Goal: Transaction & Acquisition: Purchase product/service

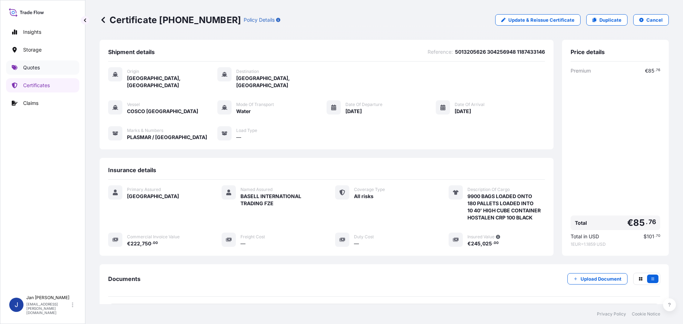
scroll to position [64, 0]
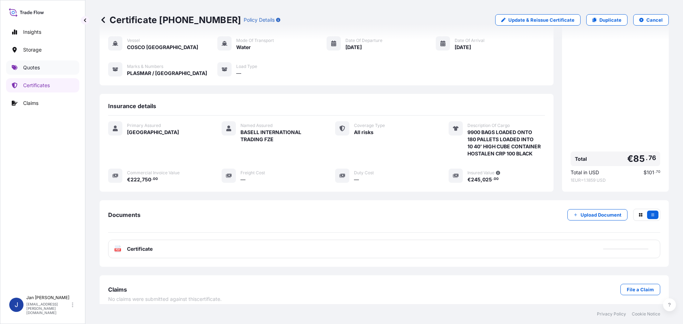
click at [34, 63] on link "Quotes" at bounding box center [42, 67] width 73 height 14
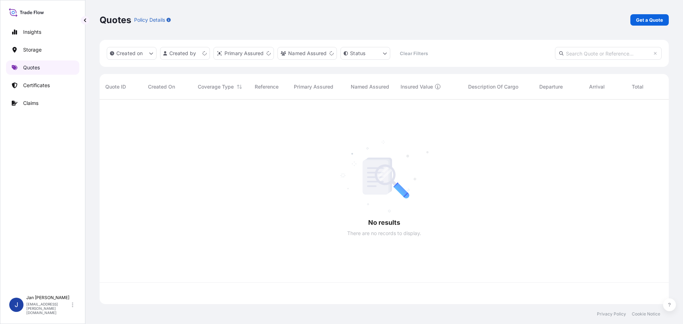
scroll to position [203, 564]
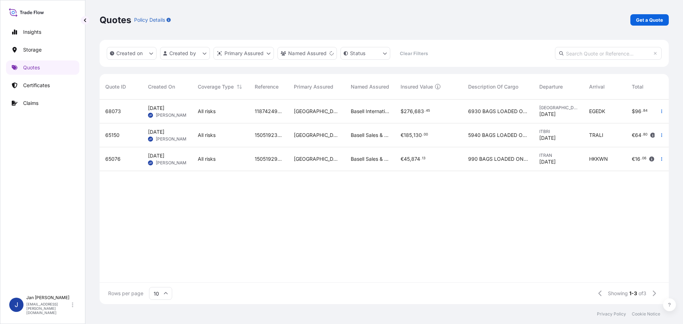
click at [662, 131] on button "button" at bounding box center [661, 135] width 11 height 11
click at [636, 148] on p "Duplicate quote" at bounding box center [633, 149] width 37 height 7
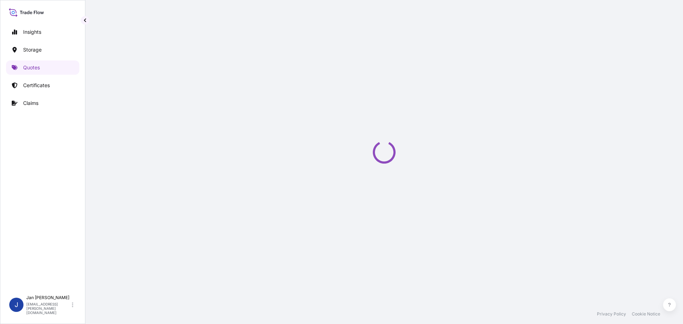
select select "Water"
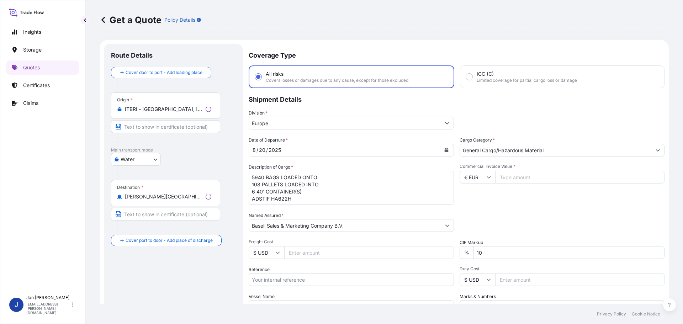
scroll to position [11, 0]
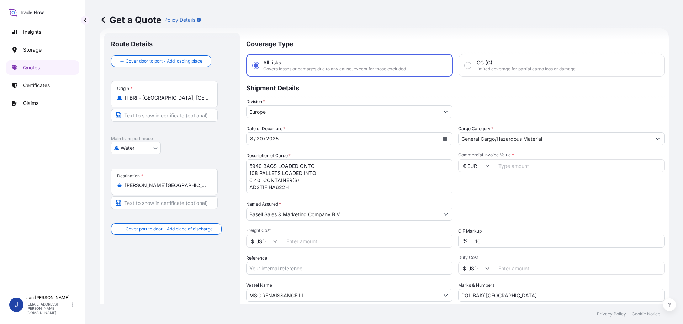
drag, startPoint x: 174, startPoint y: 99, endPoint x: 30, endPoint y: 100, distance: 143.8
click at [30, 100] on div "Insights Storage Quotes Certificates Claims J [PERSON_NAME] [EMAIL_ADDRESS][PER…" at bounding box center [341, 162] width 683 height 324
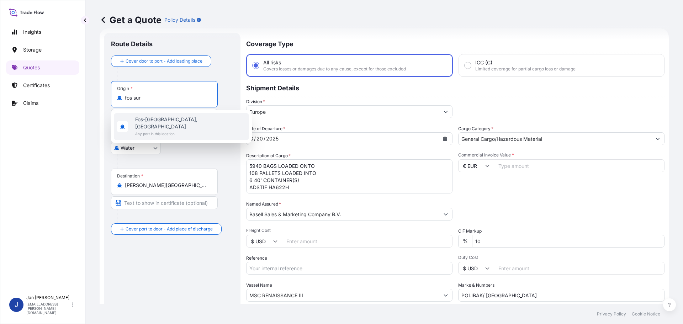
click at [153, 121] on span "Fos-[GEOGRAPHIC_DATA], [GEOGRAPHIC_DATA]" at bounding box center [190, 123] width 111 height 14
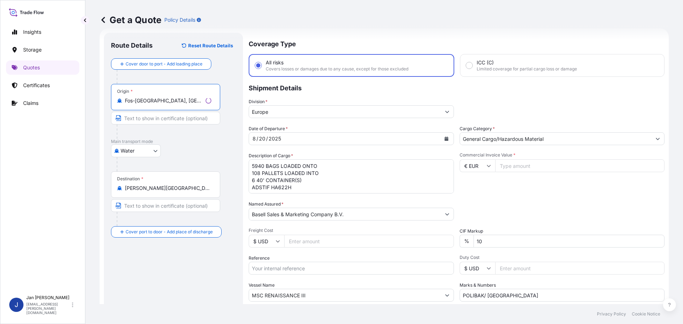
type input "Fos-[GEOGRAPHIC_DATA], [GEOGRAPHIC_DATA]"
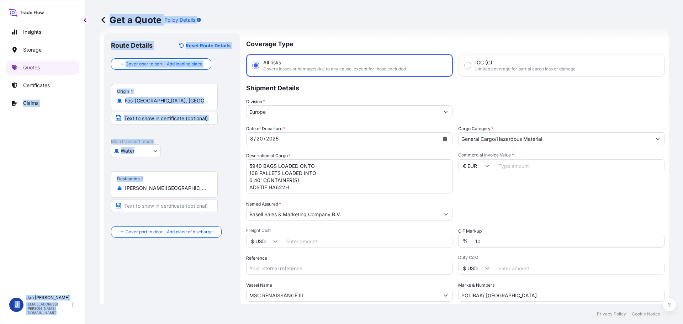
drag, startPoint x: 48, startPoint y: 190, endPoint x: -27, endPoint y: 190, distance: 74.7
click at [0, 190] on html "1 option available. 0 options available. 1 option available. Insights Storage Q…" at bounding box center [341, 162] width 683 height 324
drag, startPoint x: 171, startPoint y: 185, endPoint x: 179, endPoint y: 185, distance: 7.8
click at [172, 185] on input "[PERSON_NAME][GEOGRAPHIC_DATA], [GEOGRAPHIC_DATA]" at bounding box center [167, 188] width 84 height 7
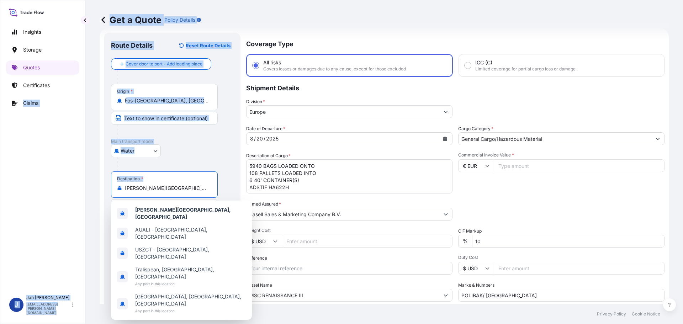
click at [198, 191] on input "[PERSON_NAME][GEOGRAPHIC_DATA], [GEOGRAPHIC_DATA]" at bounding box center [167, 188] width 84 height 7
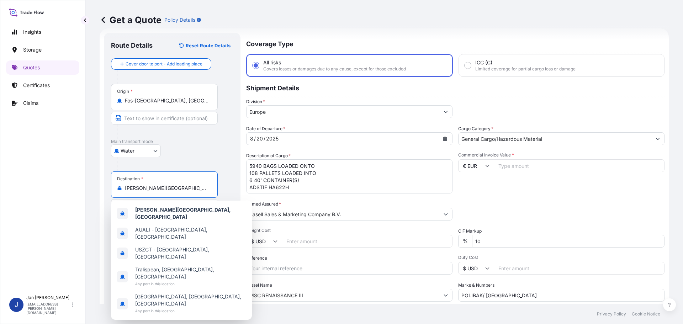
drag, startPoint x: 203, startPoint y: 192, endPoint x: 146, endPoint y: 199, distance: 57.3
click at [150, 199] on div "Destination * [PERSON_NAME][GEOGRAPHIC_DATA], [GEOGRAPHIC_DATA]" at bounding box center [172, 199] width 122 height 55
drag, startPoint x: 172, startPoint y: 190, endPoint x: 77, endPoint y: 190, distance: 95.0
click at [77, 190] on div "Insights Storage Quotes Certificates Claims J [PERSON_NAME] [EMAIL_ADDRESS][PER…" at bounding box center [341, 162] width 683 height 324
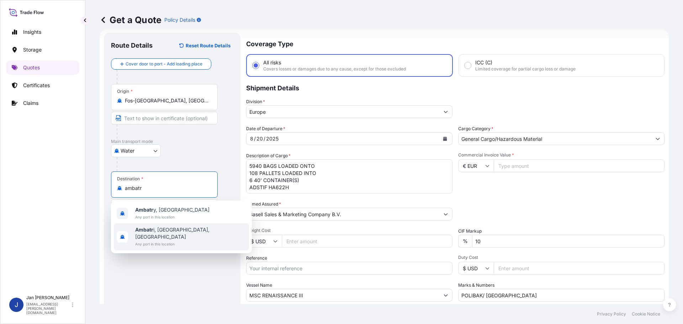
click at [170, 230] on span "Ambatr i, [GEOGRAPHIC_DATA], [GEOGRAPHIC_DATA]" at bounding box center [190, 233] width 111 height 14
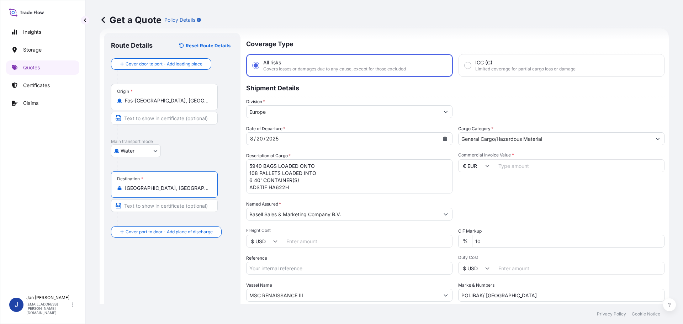
drag, startPoint x: 195, startPoint y: 187, endPoint x: 53, endPoint y: 180, distance: 142.5
click at [57, 180] on div "Insights Storage Quotes Certificates Claims J [PERSON_NAME] [EMAIL_ADDRESS][PER…" at bounding box center [341, 162] width 683 height 324
type input "TRAMR - [GEOGRAPHIC_DATA], [GEOGRAPHIC_DATA]"
click at [443, 136] on button "Calendar" at bounding box center [444, 138] width 11 height 11
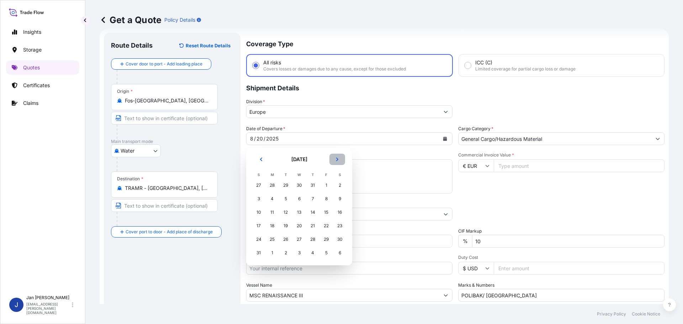
click at [335, 158] on button "Next" at bounding box center [338, 159] width 16 height 11
click at [258, 212] on div "14" at bounding box center [258, 212] width 13 height 13
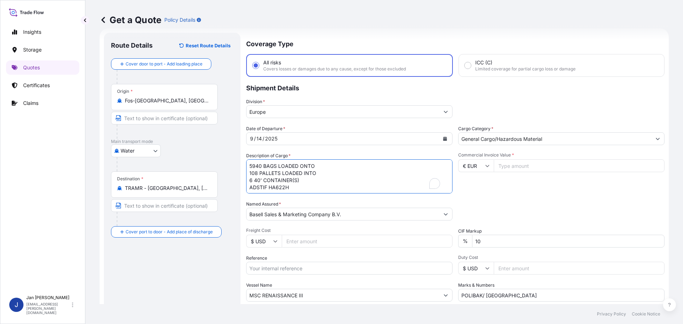
drag, startPoint x: 278, startPoint y: 188, endPoint x: 204, endPoint y: 155, distance: 81.3
click at [204, 155] on form "Route Details Reset Route Details Cover door to port - Add loading place Place …" at bounding box center [384, 193] width 569 height 331
drag, startPoint x: 165, startPoint y: 192, endPoint x: 6, endPoint y: 178, distance: 160.1
click at [7, 178] on div "Insights Storage Quotes Certificates Claims J [PERSON_NAME] [EMAIL_ADDRESS][PER…" at bounding box center [339, 162] width 678 height 324
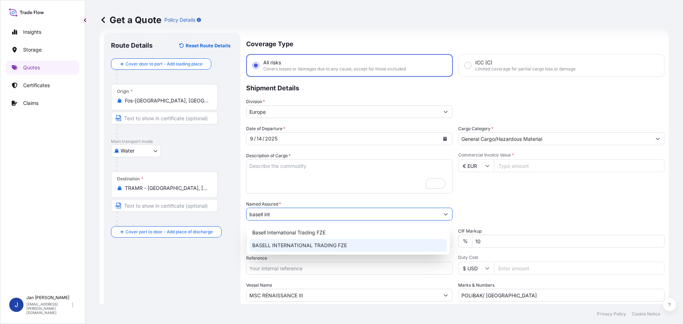
click at [281, 243] on span "BASELL INTERNATIONAL TRADING FZE" at bounding box center [299, 245] width 95 height 7
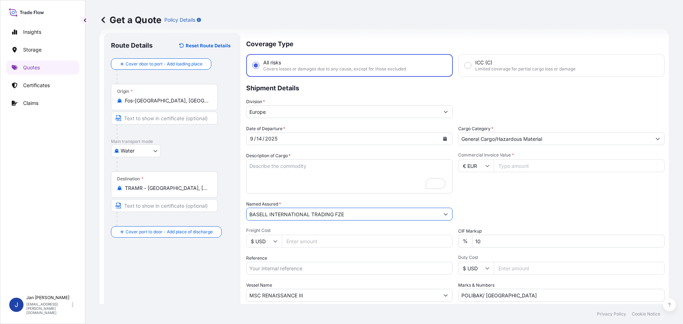
type input "BASELL INTERNATIONAL TRADING FZE"
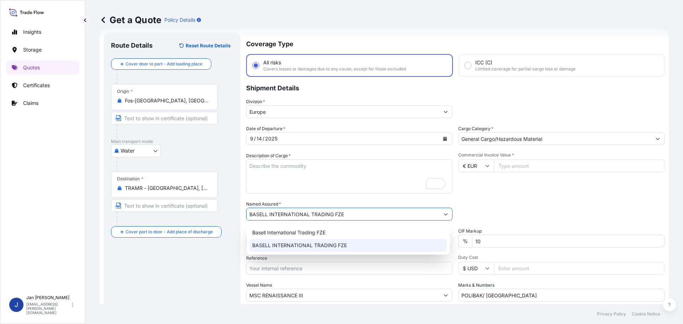
click at [213, 272] on div "Route Details Reset Route Details Cover door to port - Add loading place Place …" at bounding box center [172, 194] width 122 height 308
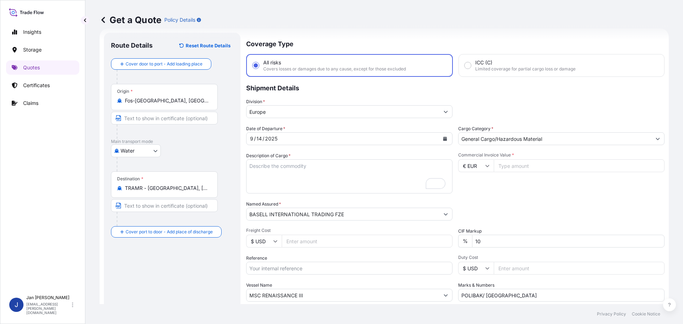
drag, startPoint x: 258, startPoint y: 271, endPoint x: 271, endPoint y: 270, distance: 12.9
click at [258, 271] on input "Reference" at bounding box center [349, 268] width 206 height 13
paste input "5013209461 304249070"
click at [279, 266] on input "5013209461 304249070" at bounding box center [349, 268] width 206 height 13
click at [325, 267] on input "5013209461 304249070" at bounding box center [349, 268] width 206 height 13
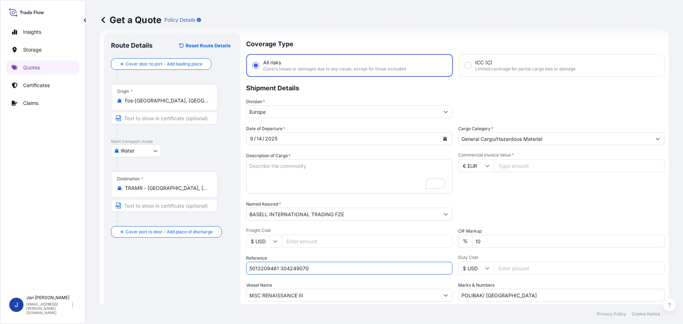
paste input "1187427790"
type input "5013209461 304249070 1187427790"
drag, startPoint x: 322, startPoint y: 291, endPoint x: 68, endPoint y: 290, distance: 253.4
click at [68, 290] on div "Insights Storage Quotes Certificates Claims J [PERSON_NAME] [EMAIL_ADDRESS][PER…" at bounding box center [341, 162] width 683 height 324
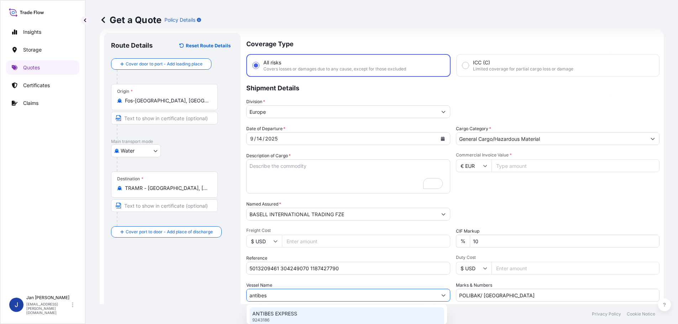
click at [262, 316] on p "ANTIBES EXPRESS" at bounding box center [274, 313] width 45 height 7
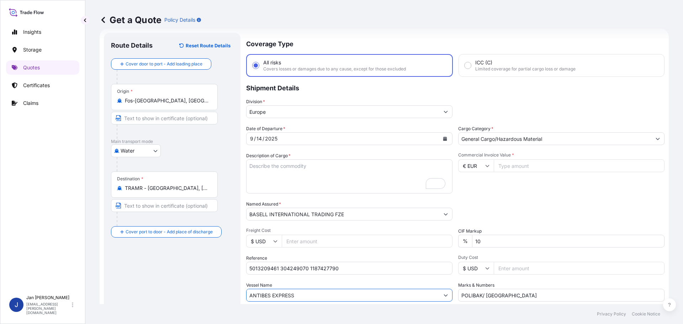
type input "ANTIBES EXPRESS"
click at [486, 164] on icon at bounding box center [487, 166] width 4 height 4
drag, startPoint x: 471, startPoint y: 217, endPoint x: 473, endPoint y: 212, distance: 5.6
click at [471, 215] on div "$ USD" at bounding box center [474, 216] width 30 height 14
type input "$ USD"
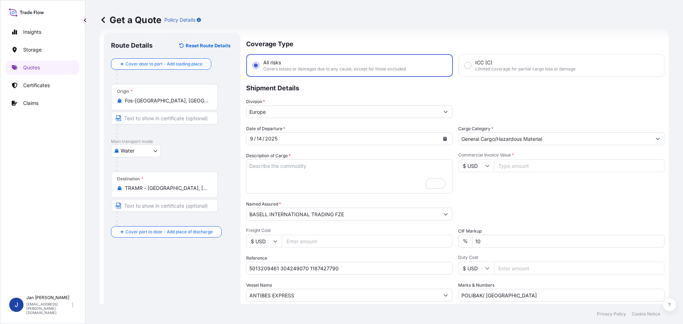
click at [526, 168] on input "Commercial Invoice Value *" at bounding box center [579, 165] width 171 height 13
type input "231660"
drag, startPoint x: 520, startPoint y: 296, endPoint x: 278, endPoint y: 281, distance: 242.5
click at [280, 283] on div "Date of Departure * [DATE] Cargo Category * General Cargo/Hazardous Material De…" at bounding box center [455, 213] width 418 height 177
click at [287, 177] on textarea "5940 BAGS LOADED ONTO 108 PALLETS LOADED INTO 6 40' CONTAINER(S) ADSTIF HA622H" at bounding box center [349, 176] width 206 height 34
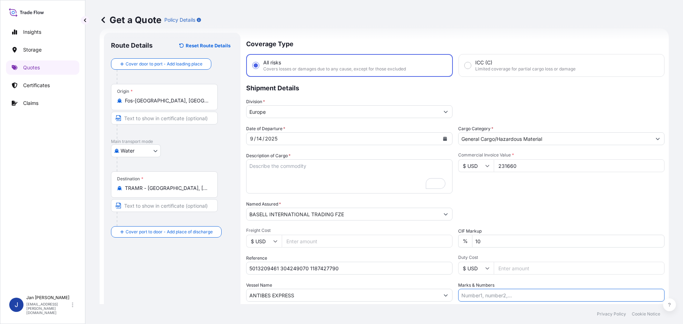
paste textarea "BAGS LOADED ONTO 144 PALLETS LOADED INTO 8 40' HIGH CUBE CONTAINER LUPOLEN 2420D"
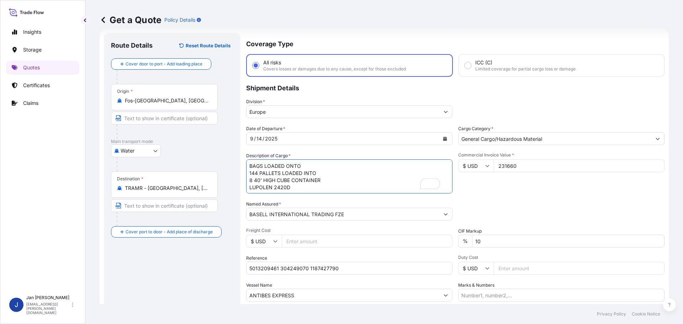
click at [249, 166] on textarea "5940 BAGS LOADED ONTO 108 PALLETS LOADED INTO 6 40' CONTAINER(S) ADSTIF HA622H" at bounding box center [349, 176] width 206 height 34
type textarea "7920 BAGS LOADED ONTO 144 PALLETS LOADED INTO 8 40' HIGH CUBE CONTAINER LUPOLEN…"
drag, startPoint x: 494, startPoint y: 294, endPoint x: 494, endPoint y: 290, distance: 4.3
click at [493, 294] on input "Marks & Numbers" at bounding box center [561, 295] width 206 height 13
paste input "SELPIN PLASTIK / [GEOGRAPHIC_DATA]"
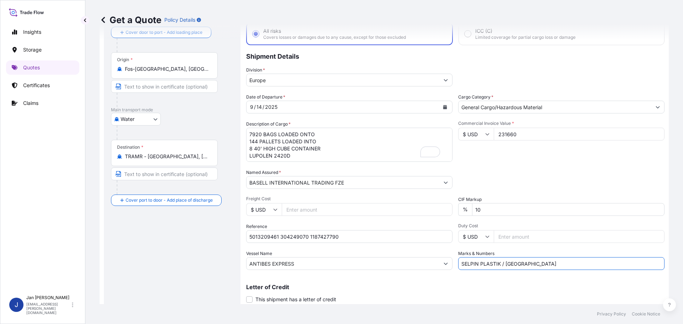
scroll to position [66, 0]
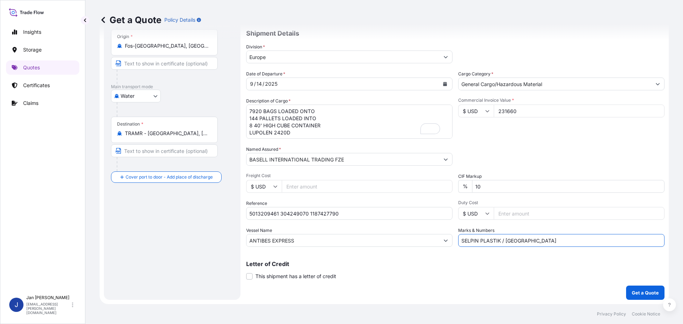
type input "SELPIN PLASTIK / [GEOGRAPHIC_DATA]"
click at [641, 293] on p "Get a Quote" at bounding box center [645, 292] width 27 height 7
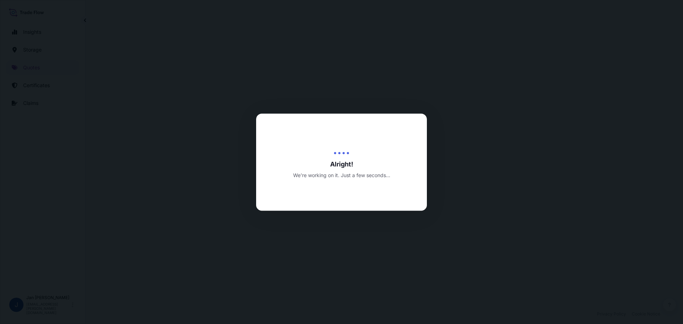
select select "Water"
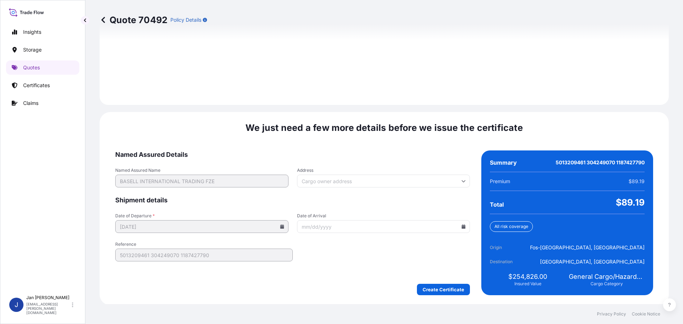
scroll to position [996, 0]
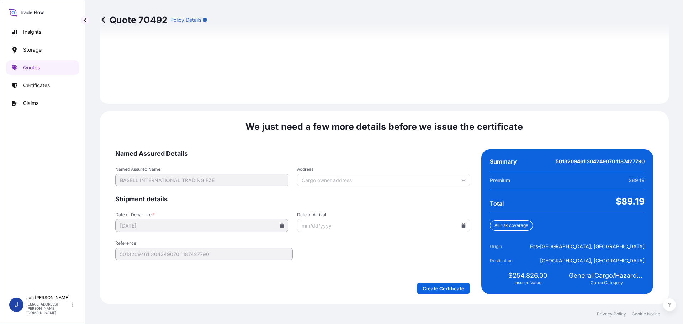
click at [462, 224] on icon at bounding box center [464, 225] width 4 height 4
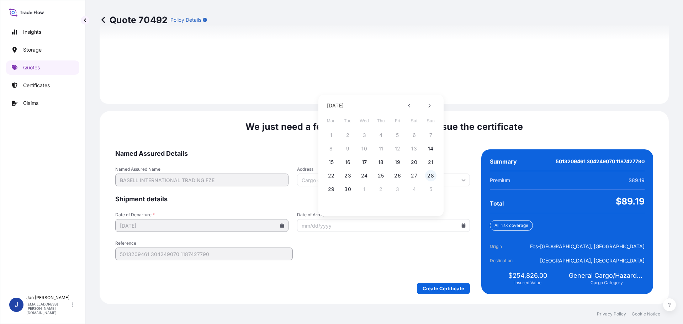
click at [430, 173] on button "28" at bounding box center [430, 175] width 11 height 11
type input "[DATE]"
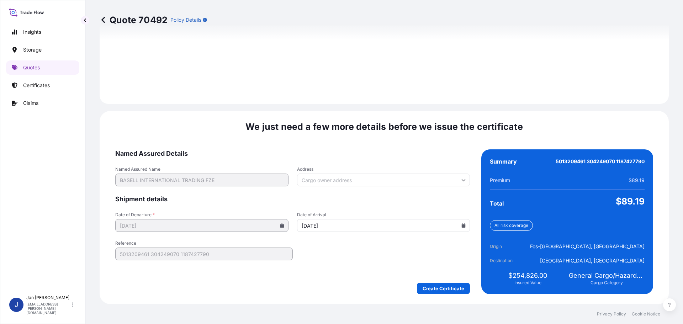
click at [442, 281] on form "Named Assured Details Named Assured Name BASELL INTERNATIONAL TRADING FZE Addre…" at bounding box center [292, 221] width 355 height 145
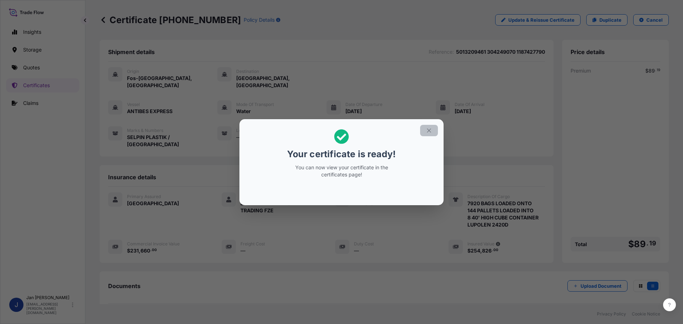
click at [428, 129] on icon "button" at bounding box center [429, 130] width 4 height 4
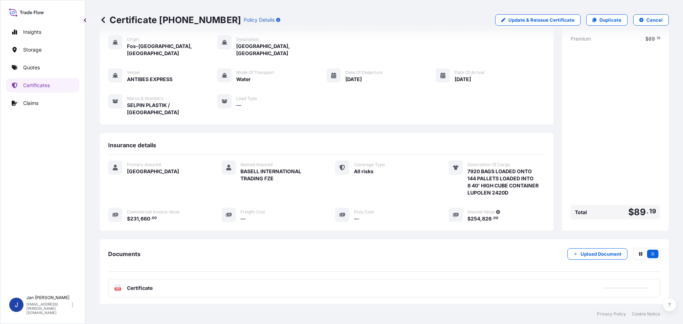
scroll to position [64, 0]
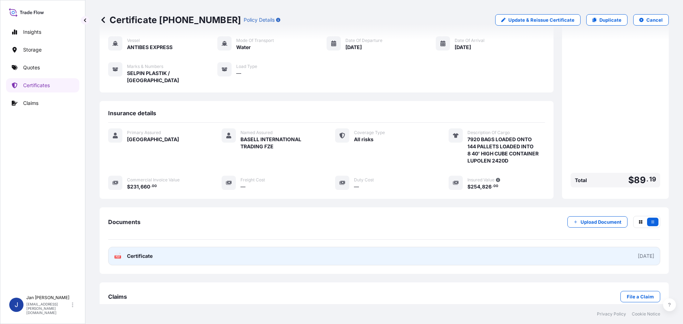
click at [117, 256] on text "PDF" at bounding box center [118, 257] width 5 height 2
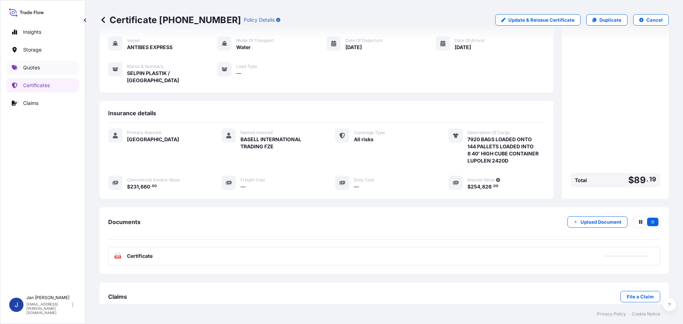
click at [34, 71] on link "Quotes" at bounding box center [42, 67] width 73 height 14
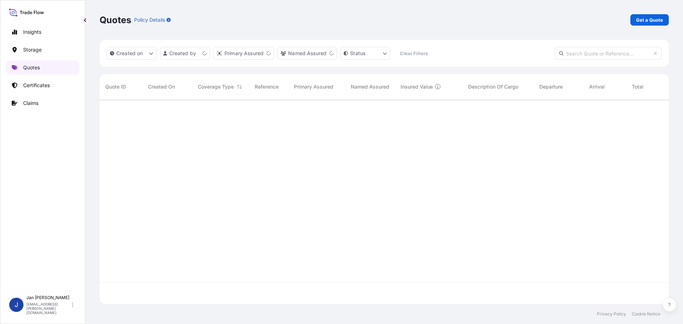
scroll to position [203, 564]
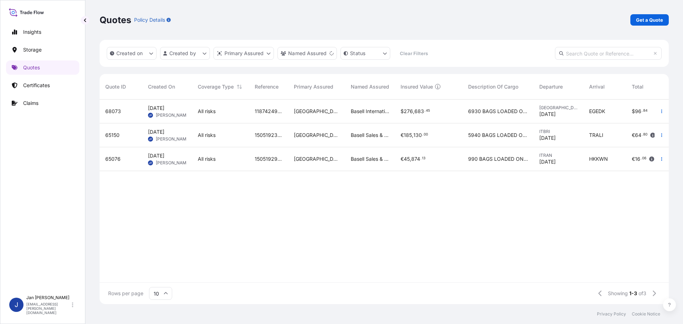
click at [662, 135] on icon "button" at bounding box center [662, 135] width 1 height 4
click at [631, 153] on p "Duplicate quote" at bounding box center [633, 149] width 37 height 7
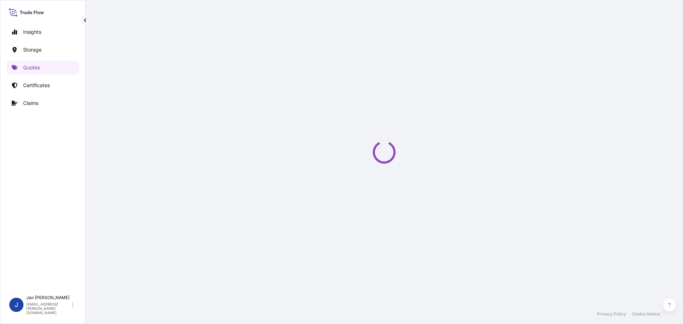
select select "Water"
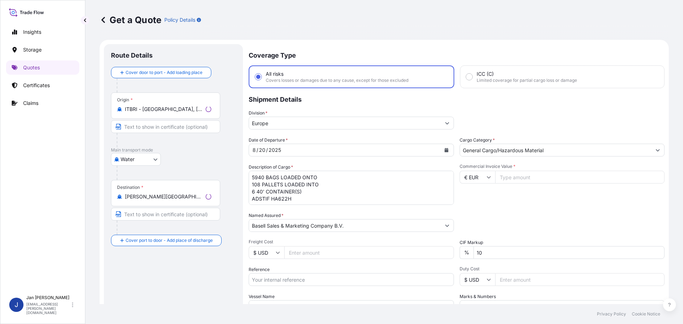
scroll to position [11, 0]
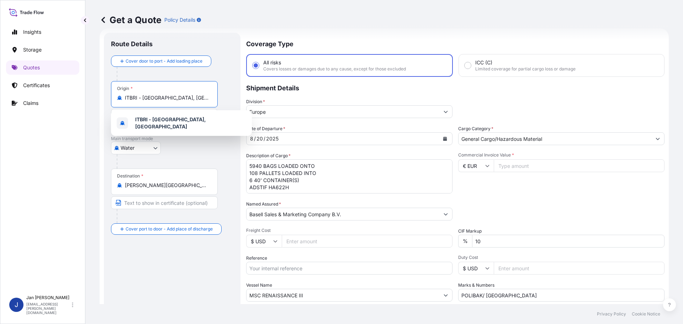
drag, startPoint x: 166, startPoint y: 99, endPoint x: 38, endPoint y: 99, distance: 128.1
click at [38, 99] on div "Insights Storage Quotes Certificates Claims J [PERSON_NAME] [EMAIL_ADDRESS][PER…" at bounding box center [341, 162] width 683 height 324
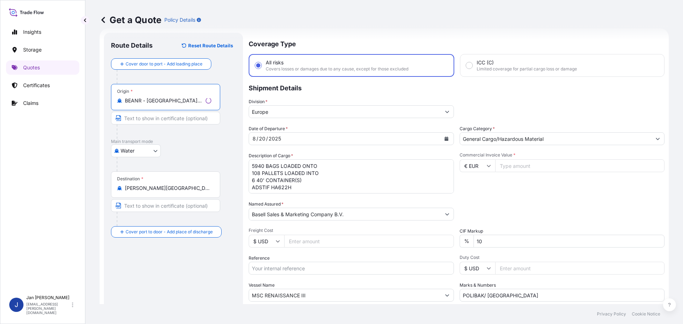
type input "BEANR - [GEOGRAPHIC_DATA], [GEOGRAPHIC_DATA]"
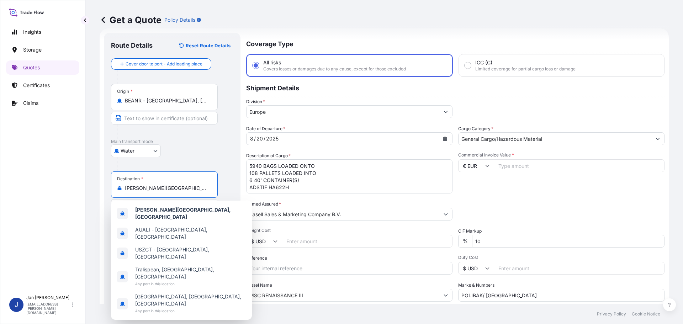
drag, startPoint x: 185, startPoint y: 191, endPoint x: 109, endPoint y: 188, distance: 75.9
click at [109, 188] on div "Route Details Reset Route Details Cover door to port - Add loading place Place …" at bounding box center [172, 194] width 137 height 322
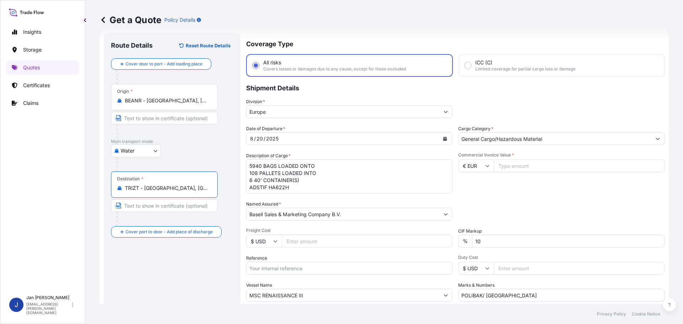
type input "TRIZT - [GEOGRAPHIC_DATA], [GEOGRAPHIC_DATA]"
click at [447, 139] on button "Calendar" at bounding box center [444, 138] width 11 height 11
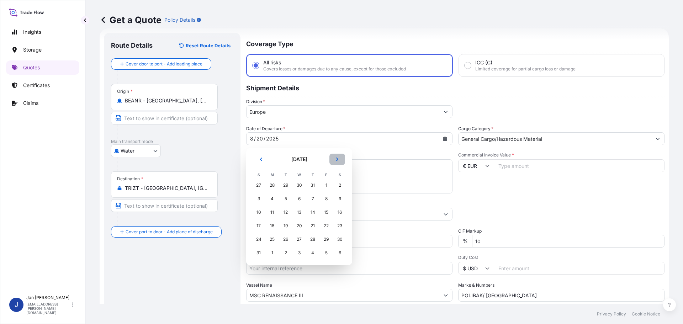
click at [338, 160] on icon "Next" at bounding box center [337, 160] width 2 height 4
click at [274, 212] on div "15" at bounding box center [272, 212] width 13 height 13
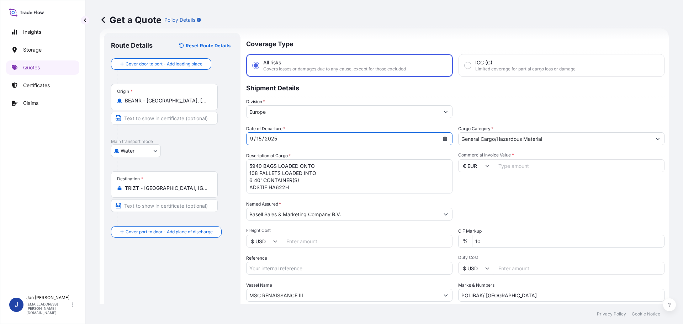
click at [443, 132] on div "Date of Departure * [DATE]" at bounding box center [349, 135] width 206 height 20
click at [443, 136] on button "Calendar" at bounding box center [444, 138] width 11 height 11
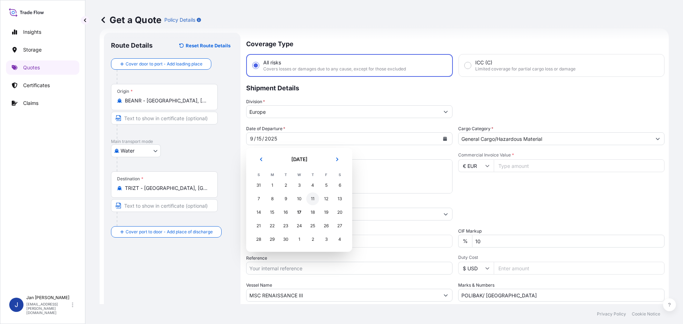
click at [315, 198] on div "11" at bounding box center [312, 199] width 13 height 13
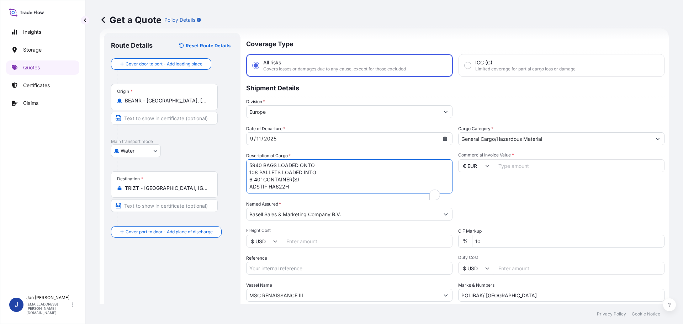
scroll to position [0, 0]
drag, startPoint x: 281, startPoint y: 189, endPoint x: 210, endPoint y: 156, distance: 78.5
click at [210, 156] on form "Route Details Reset Route Details Cover door to port - Add loading place Place …" at bounding box center [384, 193] width 569 height 331
drag, startPoint x: 230, startPoint y: 209, endPoint x: 113, endPoint y: 193, distance: 118.2
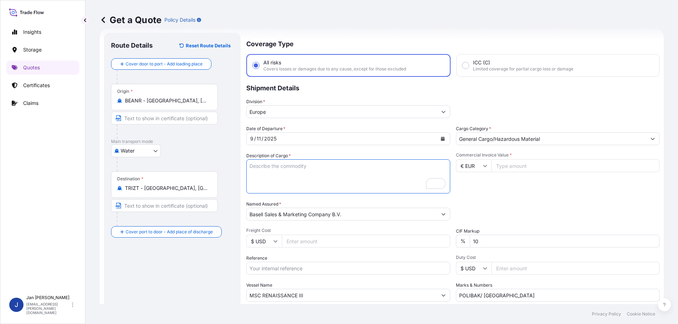
click at [114, 193] on form "Route Details Reset Route Details Cover door to port - Add loading place Place …" at bounding box center [382, 193] width 564 height 331
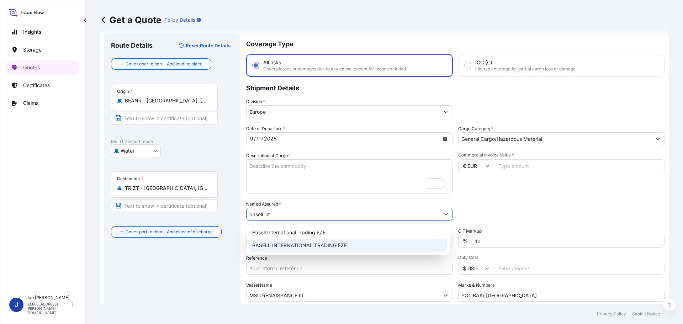
click at [288, 245] on span "BASELL INTERNATIONAL TRADING FZE" at bounding box center [299, 245] width 95 height 7
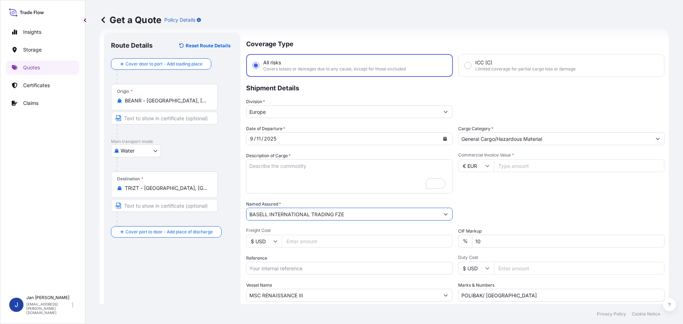
type input "BASELL INTERNATIONAL TRADING FZE"
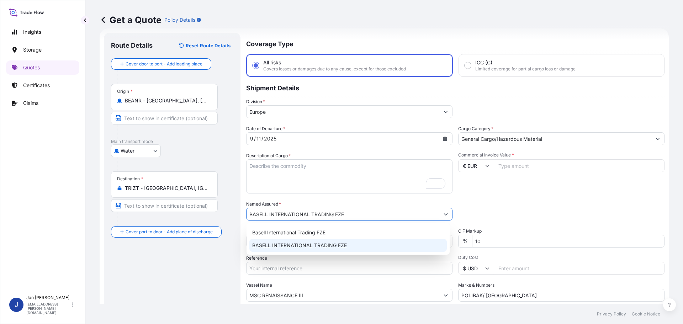
click at [320, 244] on span "BASELL INTERNATIONAL TRADING FZE" at bounding box center [299, 245] width 95 height 7
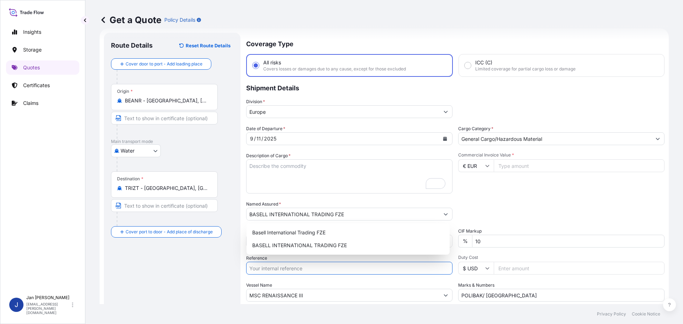
drag, startPoint x: 275, startPoint y: 269, endPoint x: 272, endPoint y: 269, distance: 3.6
click at [275, 269] on input "Reference" at bounding box center [349, 268] width 206 height 13
paste input "5013185205 304242488"
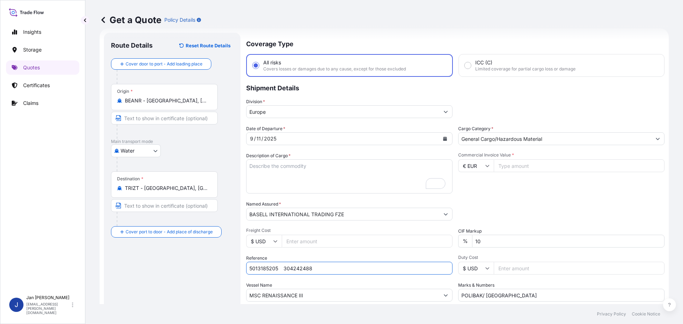
drag, startPoint x: 275, startPoint y: 272, endPoint x: 283, endPoint y: 269, distance: 8.3
click at [277, 271] on input "5013185205 304242488" at bounding box center [349, 268] width 206 height 13
click at [343, 268] on input "5013185205 304242488" at bounding box center [349, 268] width 206 height 13
paste input "1187421735"
type input "5013185205 304242488 1187421735"
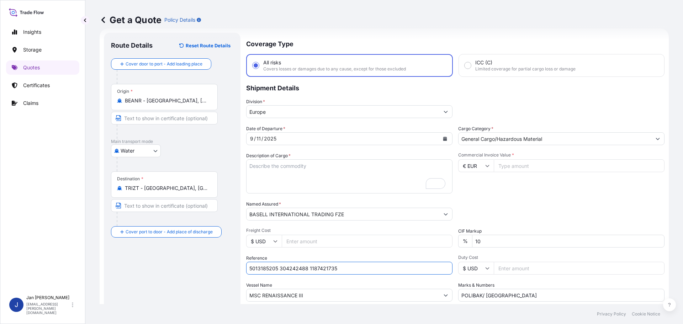
drag, startPoint x: 316, startPoint y: 298, endPoint x: 115, endPoint y: 298, distance: 200.7
click at [121, 298] on form "Route Details Reset Route Details Cover door to port - Add loading place Place …" at bounding box center [384, 193] width 569 height 331
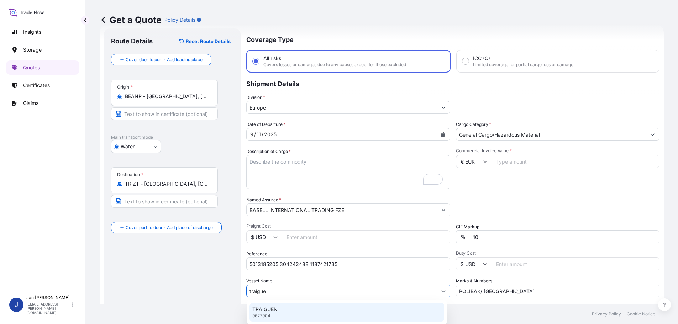
click at [272, 314] on div "TRAIGUEN 9627904" at bounding box center [346, 312] width 195 height 19
type input "TRAIGUEN"
click at [504, 158] on input "Commercial Invoice Value *" at bounding box center [579, 161] width 171 height 13
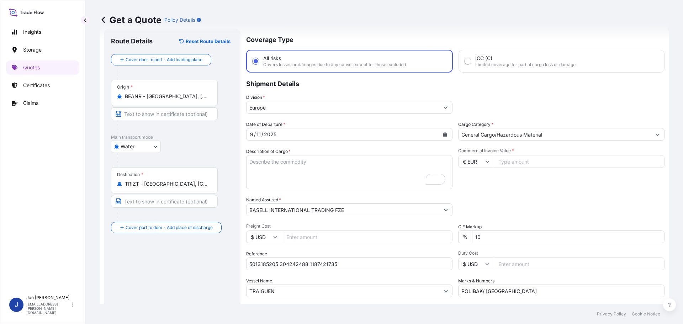
click at [515, 163] on input "Commercial Invoice Value *" at bounding box center [579, 161] width 171 height 13
paste input "1187421735"
drag, startPoint x: 516, startPoint y: 159, endPoint x: 423, endPoint y: 153, distance: 93.1
click at [425, 157] on div "Date of Departure * [DATE] Cargo Category * General Cargo/Hazardous Material De…" at bounding box center [455, 209] width 418 height 177
paste input "41456.2"
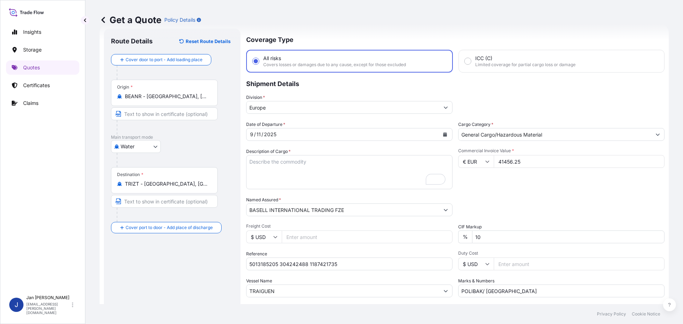
type input "41456.25"
click at [301, 180] on textarea "5940 BAGS LOADED ONTO 108 PALLETS LOADED INTO 6 40' CONTAINER(S) ADSTIF HA622H" at bounding box center [349, 172] width 206 height 34
paste textarea "BAGS LOADED ONTO 18 PALLETS LOADED INTO 1 40' HIGH CUBE CONTAINER HOSTALEN PP H…"
click at [248, 160] on textarea "5940 BAGS LOADED ONTO 108 PALLETS LOADED INTO 6 40' CONTAINER(S) ADSTIF HA622H" at bounding box center [349, 172] width 206 height 34
type textarea "990 BAGS LOADED ONTO 18 PALLETS LOADED INTO 1 40' HIGH CUBE CONTAINER HOSTALEN …"
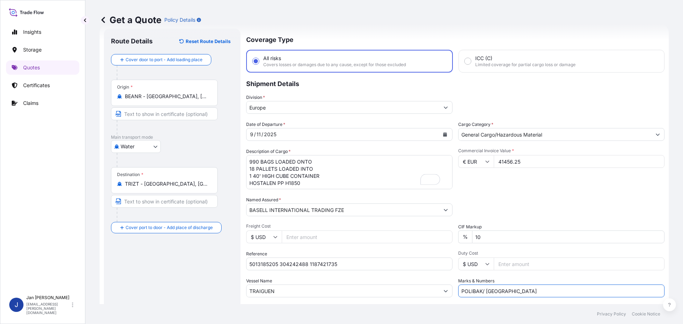
drag, startPoint x: 514, startPoint y: 288, endPoint x: 343, endPoint y: 271, distance: 172.0
click at [344, 273] on div "Date of Departure * [DATE] Cargo Category * General Cargo/Hazardous Material De…" at bounding box center [455, 209] width 418 height 177
paste input "ULTRA PLASTIK"
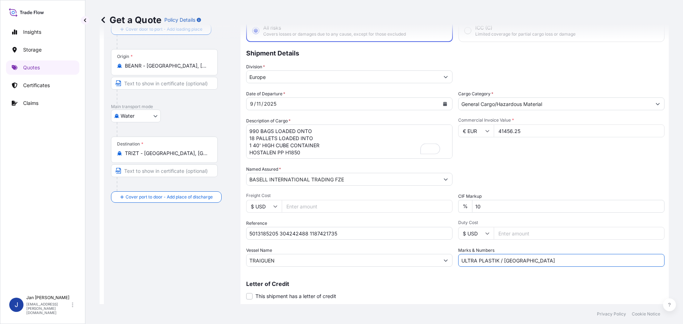
scroll to position [66, 0]
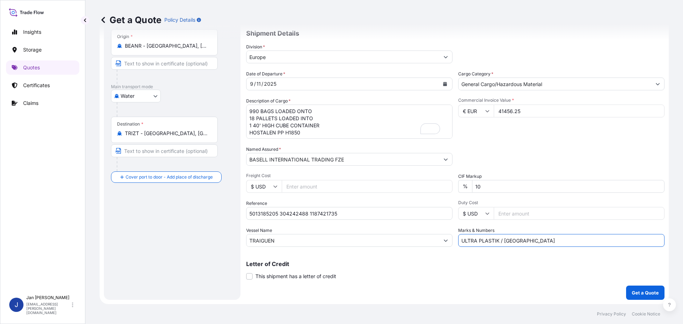
type input "ULTRA PLASTIK / [GEOGRAPHIC_DATA]"
click at [646, 286] on button "Get a Quote" at bounding box center [645, 293] width 38 height 14
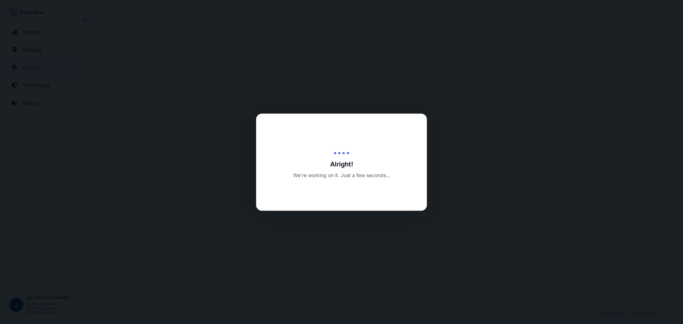
select select "Water"
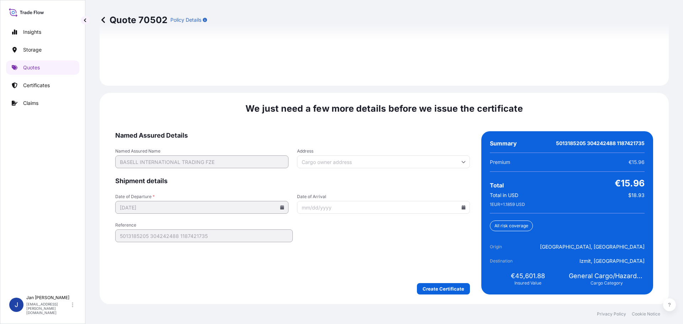
scroll to position [1033, 0]
click at [462, 208] on icon at bounding box center [464, 207] width 4 height 4
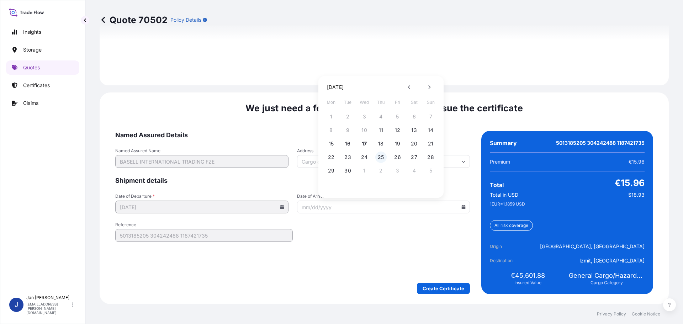
click at [381, 159] on button "25" at bounding box center [380, 157] width 11 height 11
type input "[DATE]"
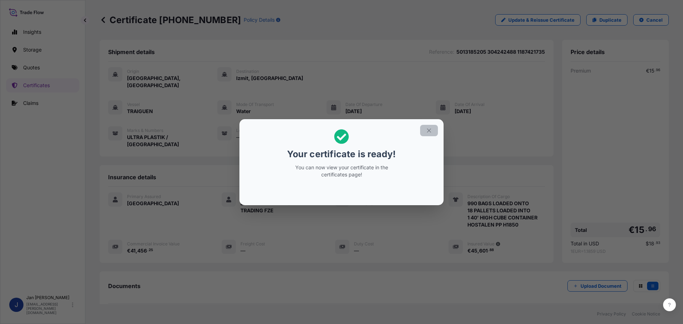
click at [428, 130] on icon "button" at bounding box center [429, 130] width 6 height 6
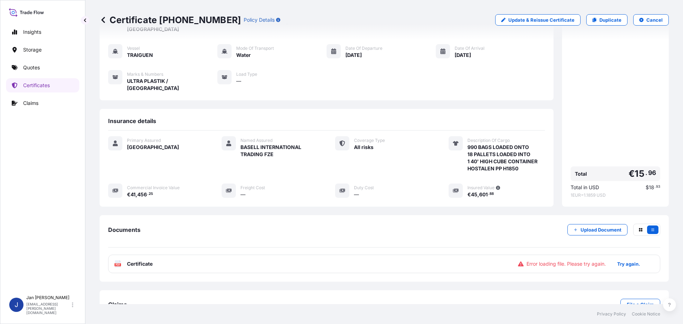
scroll to position [64, 0]
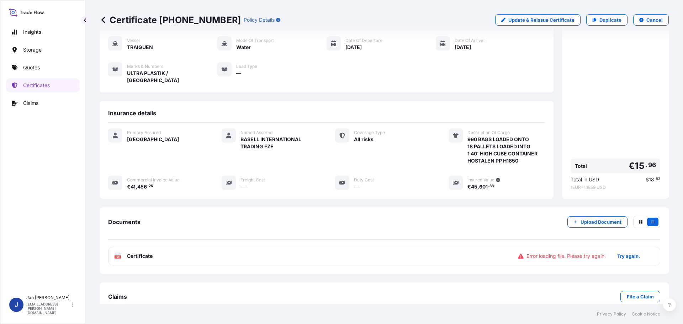
click at [117, 256] on text "PDF" at bounding box center [118, 257] width 5 height 2
click at [629, 253] on p "Try again." at bounding box center [628, 256] width 23 height 7
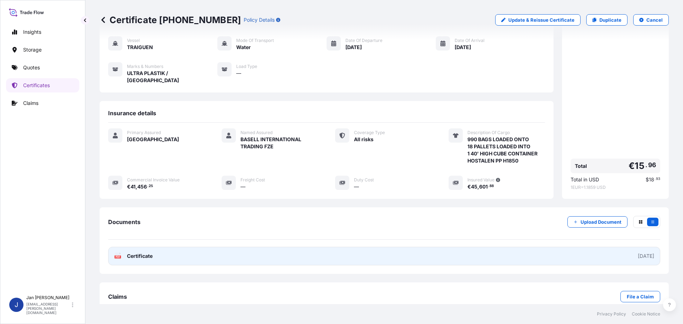
click at [116, 256] on text "PDF" at bounding box center [118, 257] width 5 height 2
